Goal: Find specific page/section: Find specific page/section

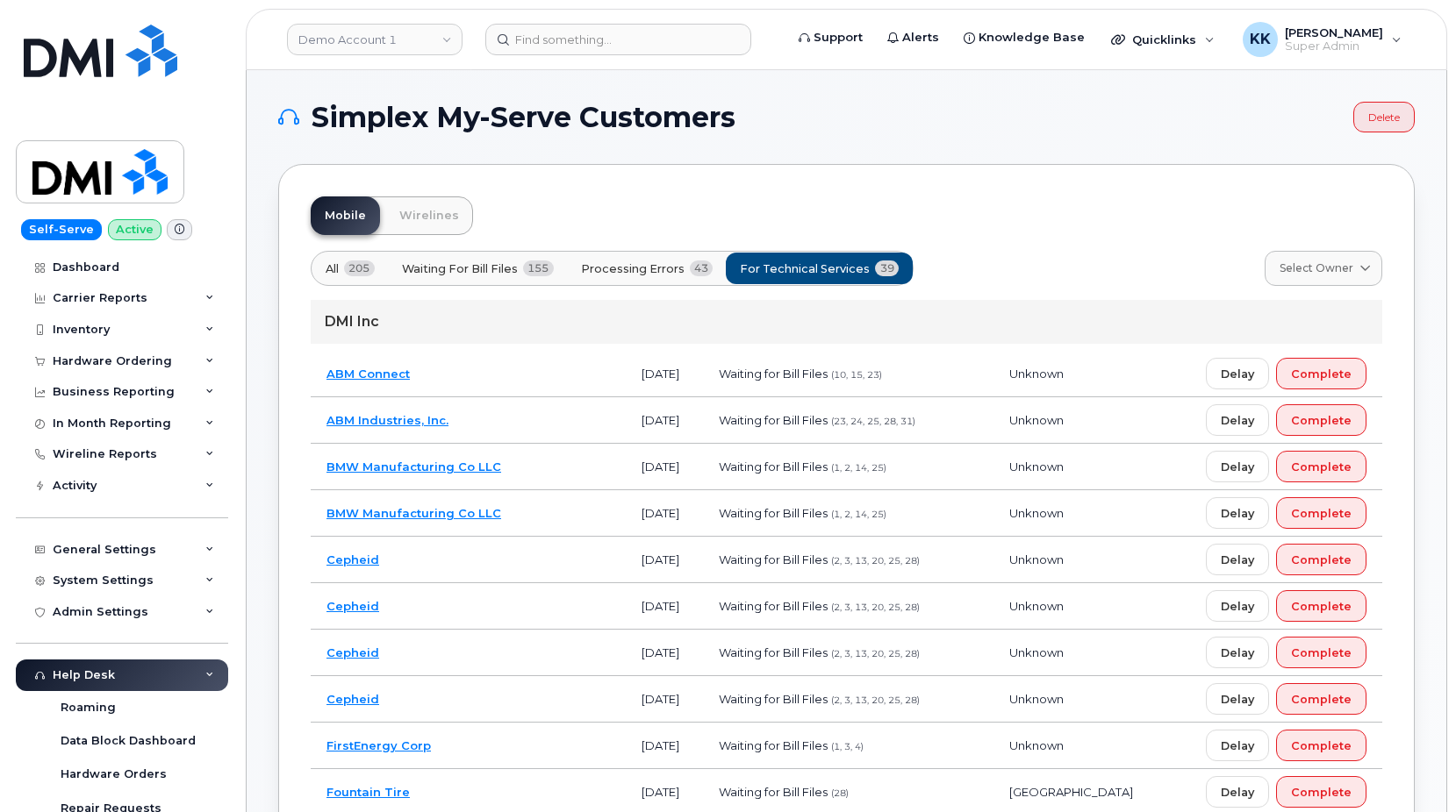
click at [498, 382] on td "ABM Connect" at bounding box center [468, 374] width 315 height 46
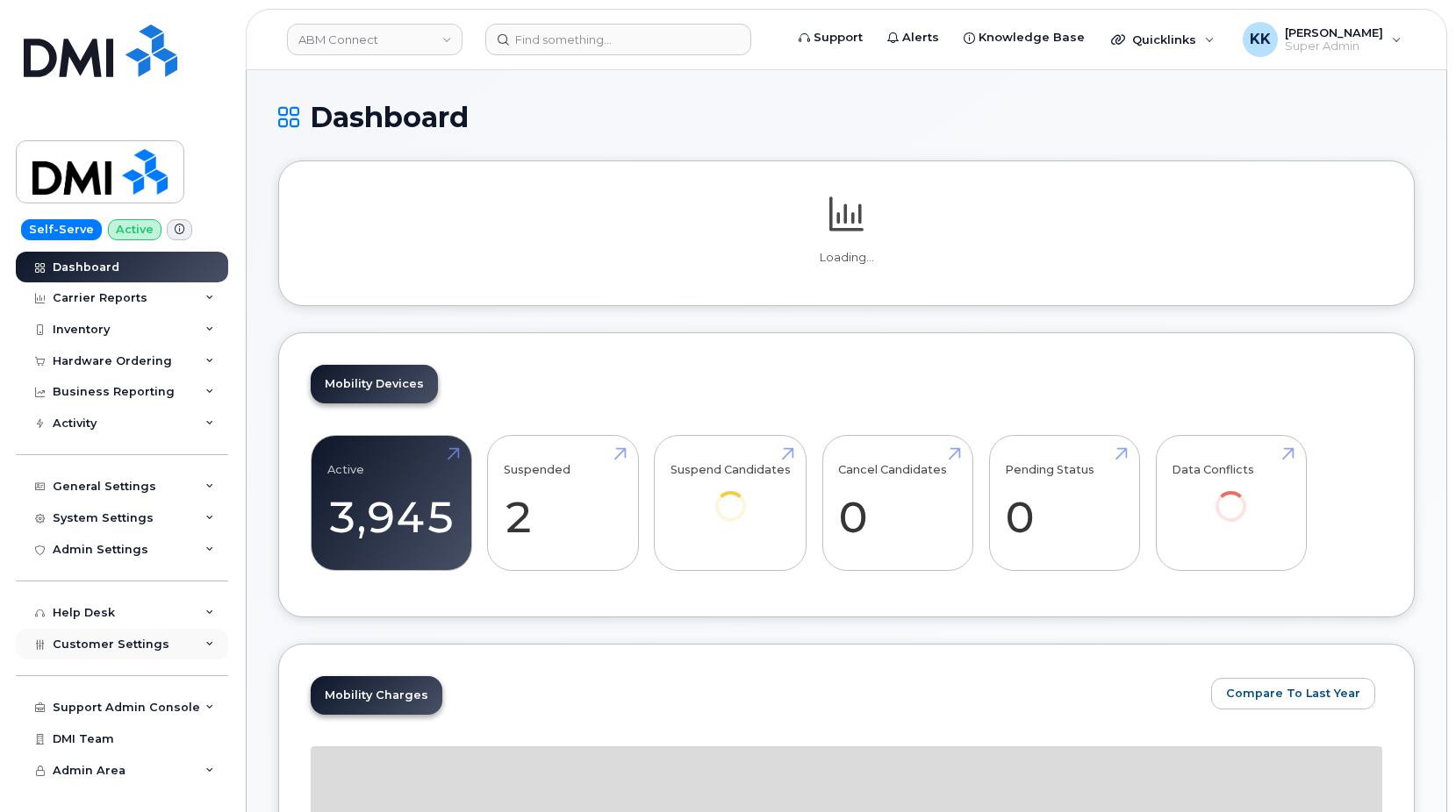
click at [138, 635] on div "Customer Settings" at bounding box center [121, 645] width 213 height 32
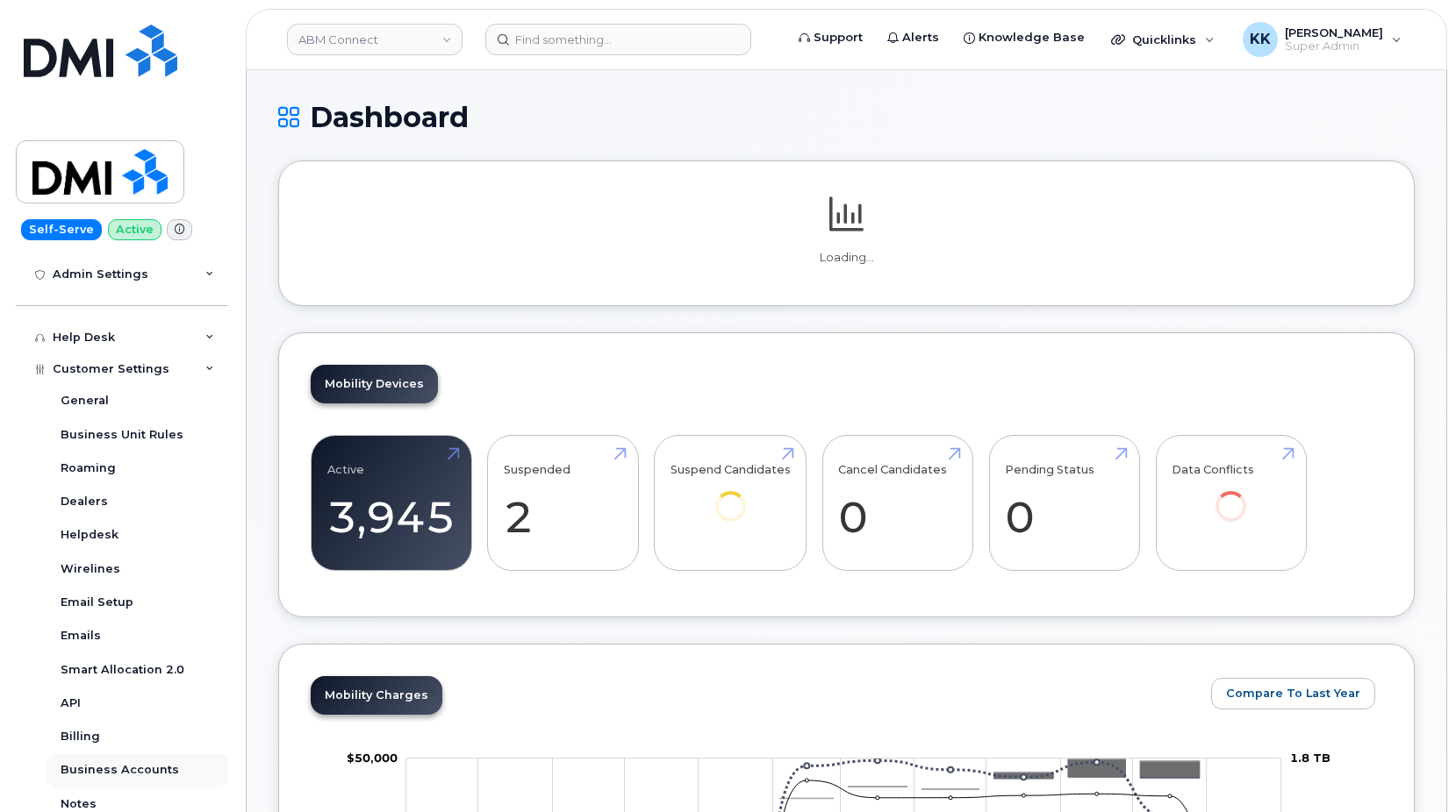
scroll to position [337, 0]
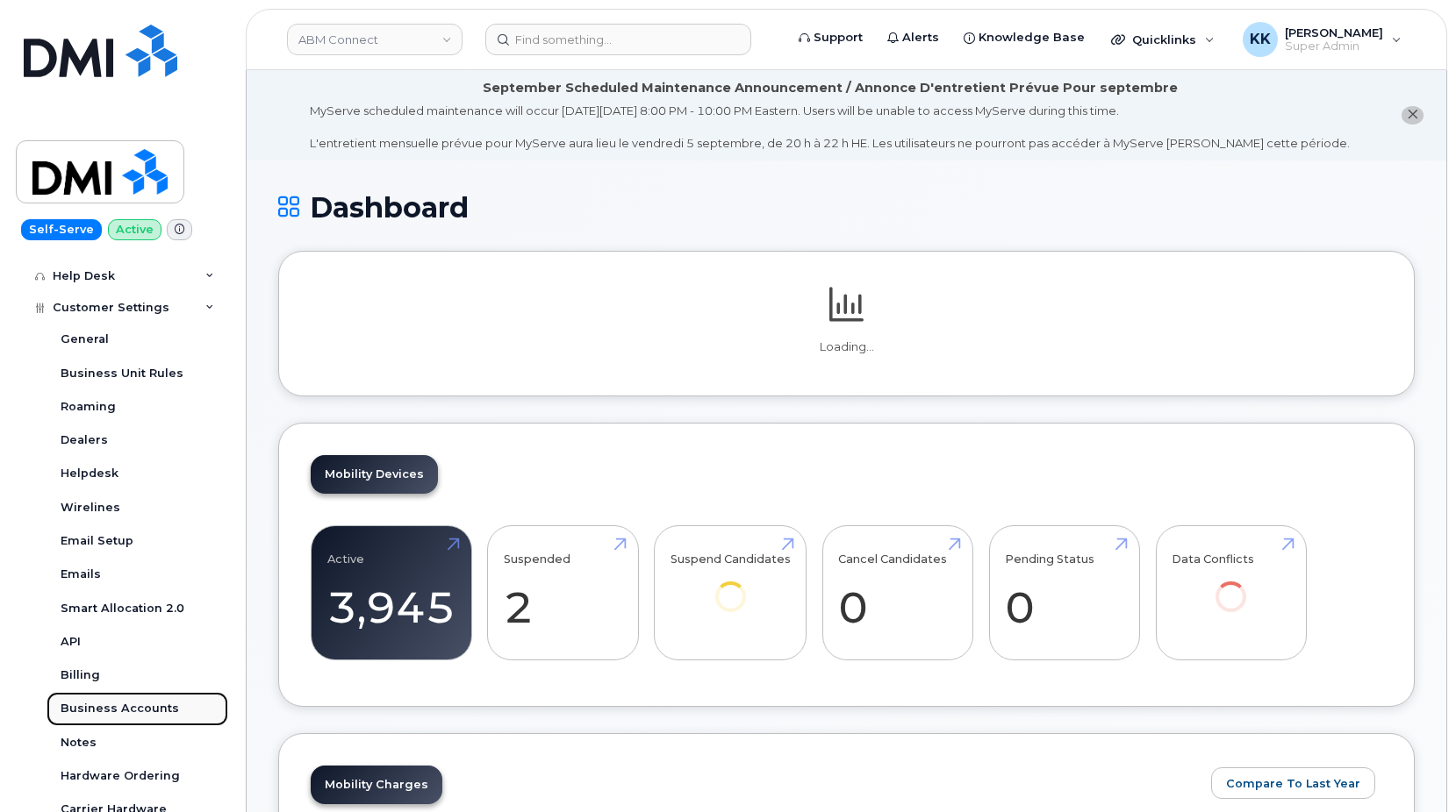
click at [124, 703] on div "Business Accounts" at bounding box center [119, 709] width 118 height 15
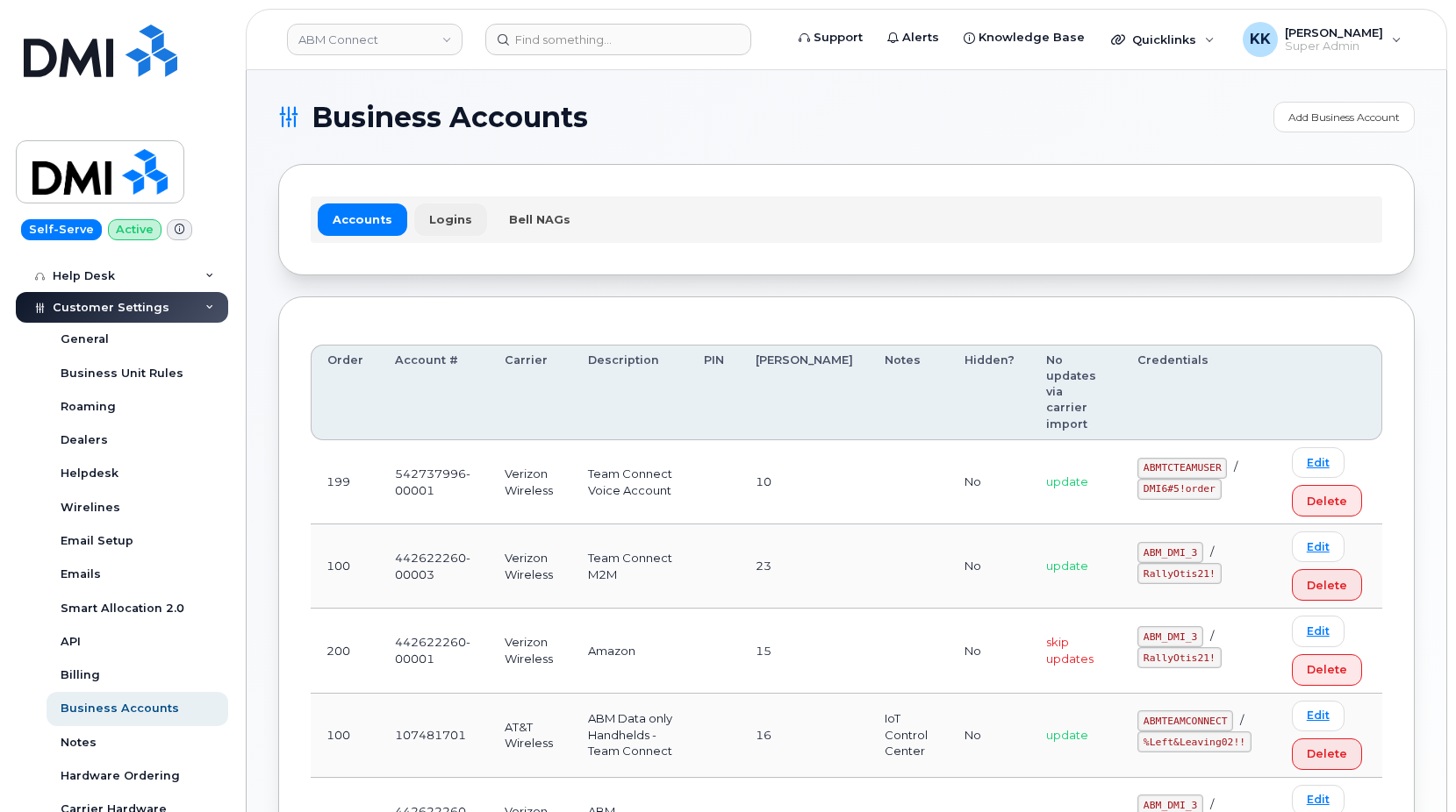
click at [445, 224] on link "Logins" at bounding box center [450, 219] width 73 height 32
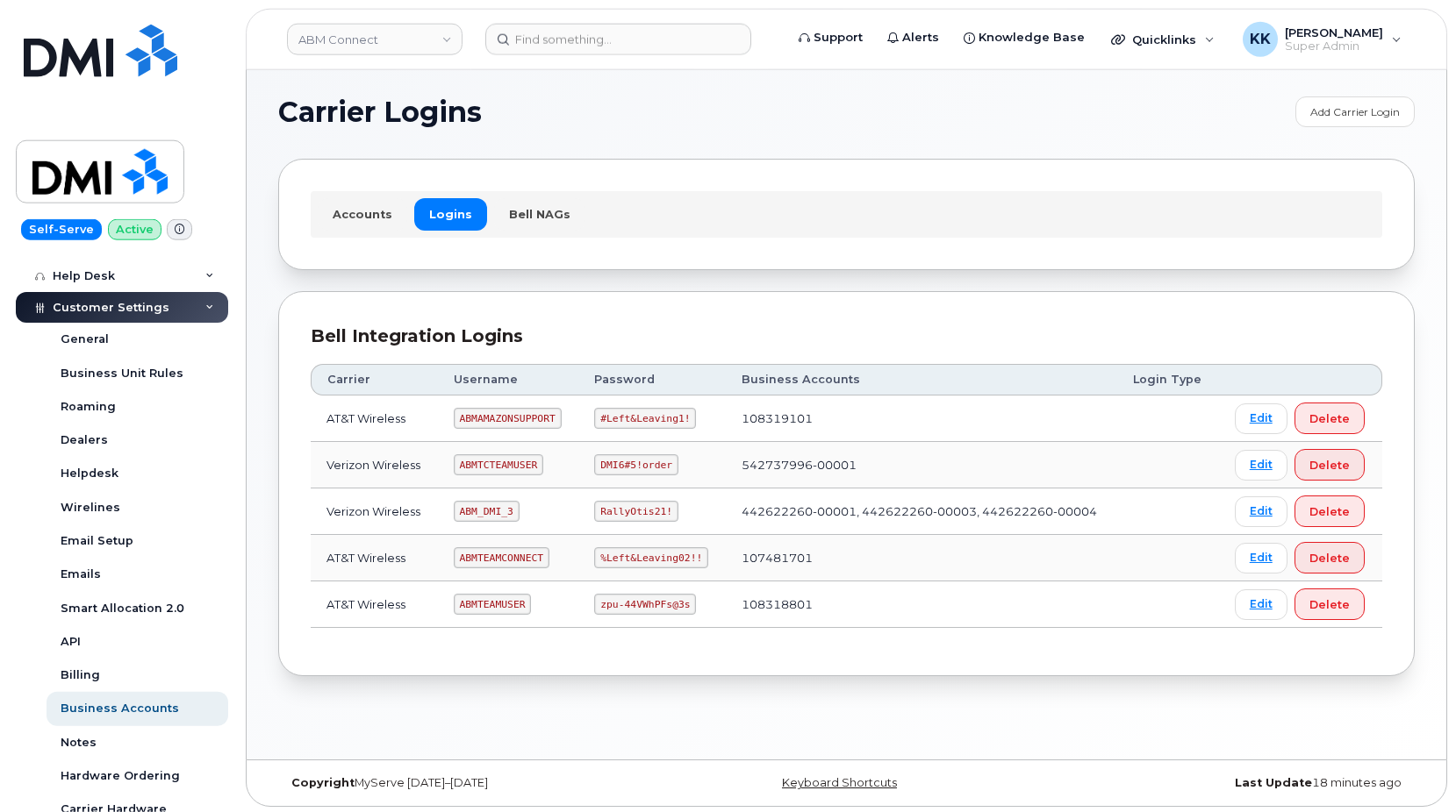
scroll to position [9, 0]
